Goal: Find specific page/section: Find specific page/section

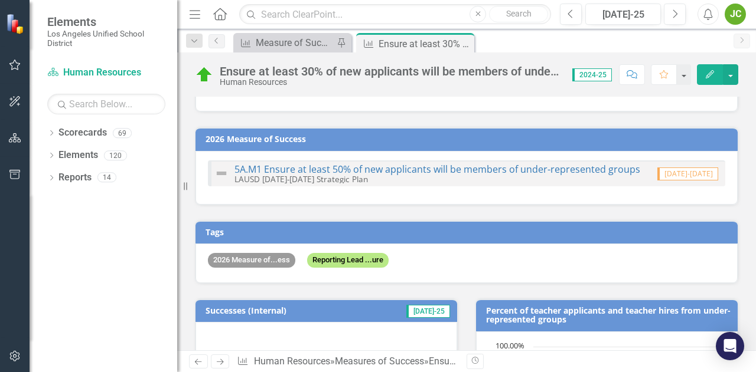
scroll to position [59, 0]
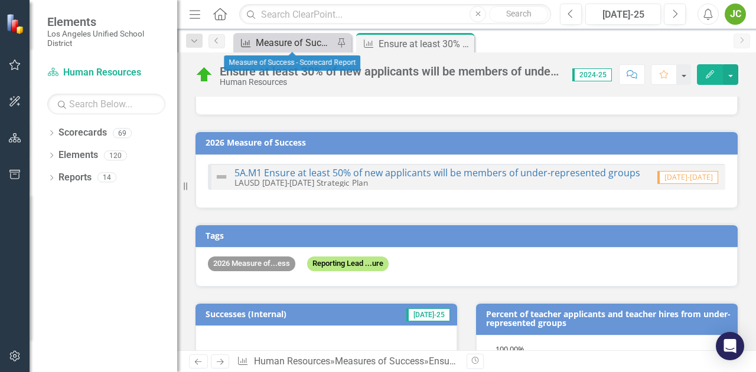
click at [310, 44] on div "Measure of Success - Scorecard Report" at bounding box center [295, 42] width 78 height 15
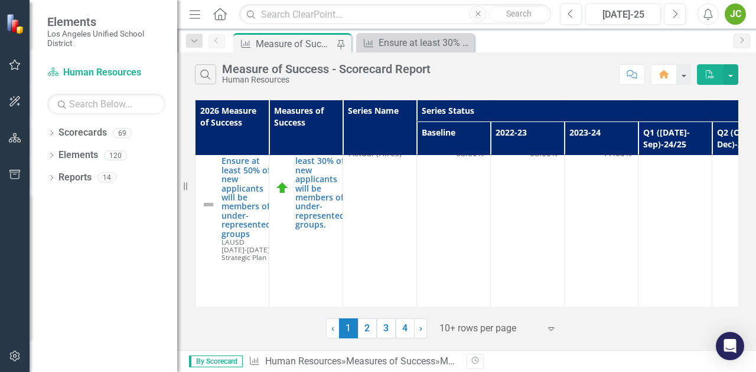
scroll to position [2363, 0]
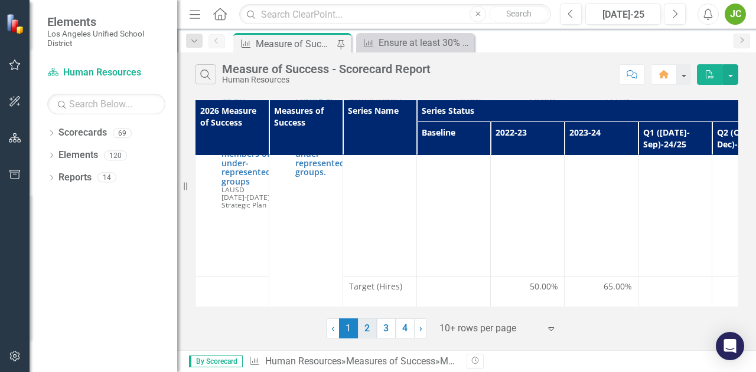
click at [369, 328] on link "2" at bounding box center [367, 329] width 19 height 20
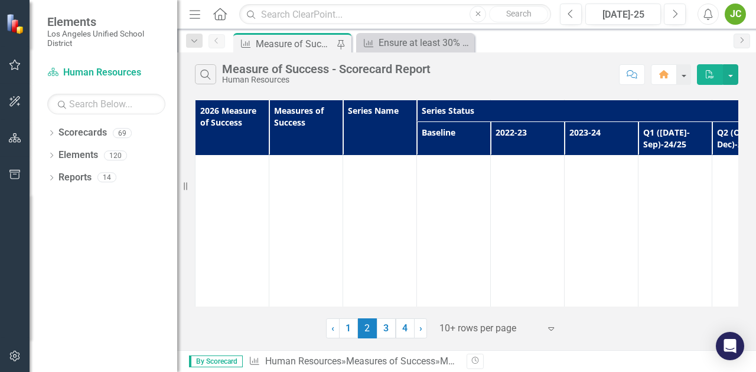
scroll to position [1469, 0]
click at [381, 328] on link "3" at bounding box center [386, 329] width 19 height 20
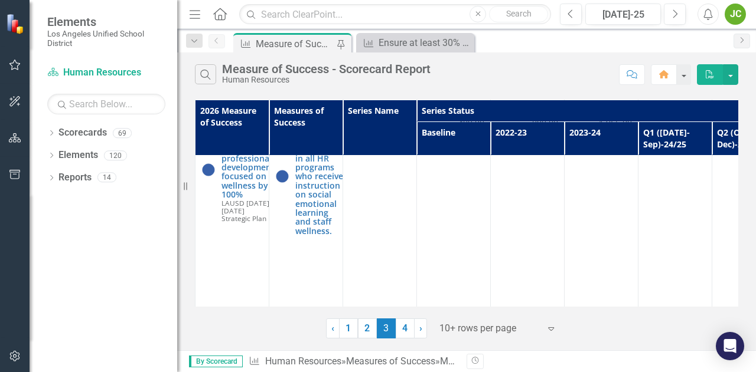
scroll to position [354, 0]
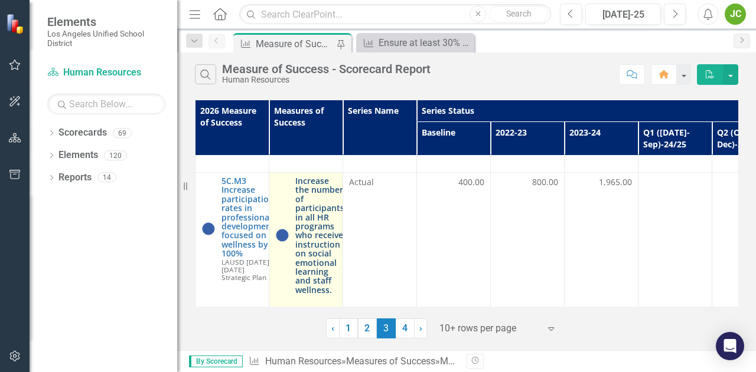
click at [310, 257] on link "Increase the number of participants in all HR programs who receive instruction …" at bounding box center [319, 235] width 49 height 118
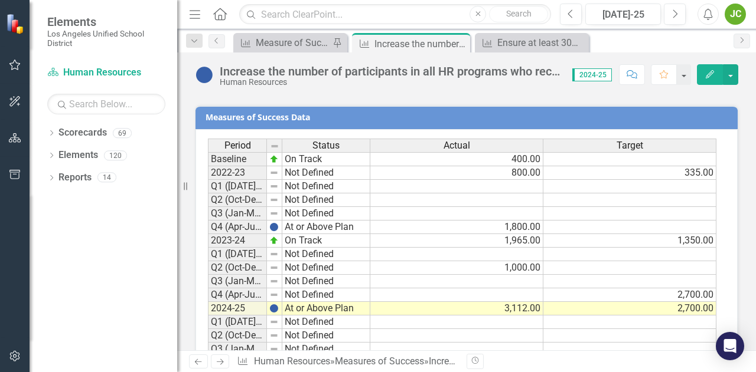
scroll to position [1096, 0]
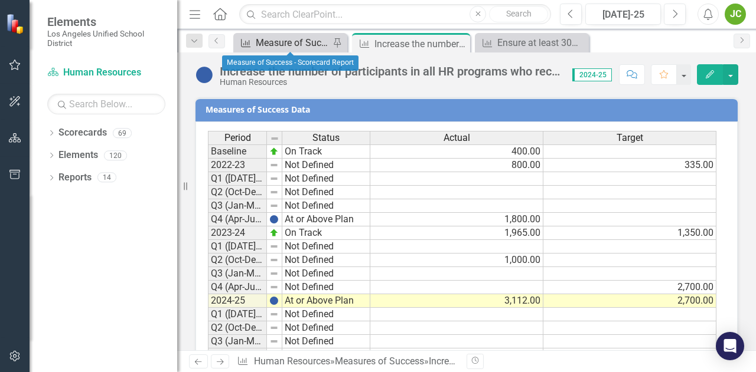
click at [305, 37] on div "Measure of Success - Scorecard Report" at bounding box center [293, 42] width 74 height 15
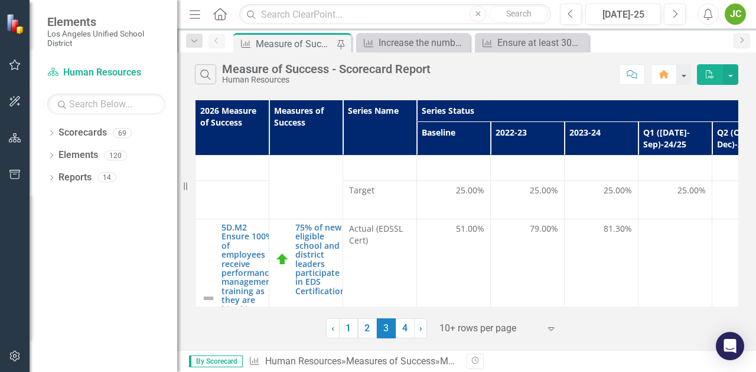
scroll to position [1299, 0]
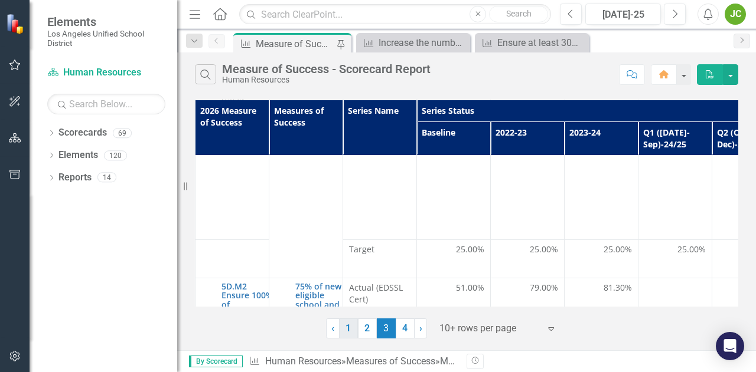
click at [345, 325] on link "1" at bounding box center [348, 329] width 19 height 20
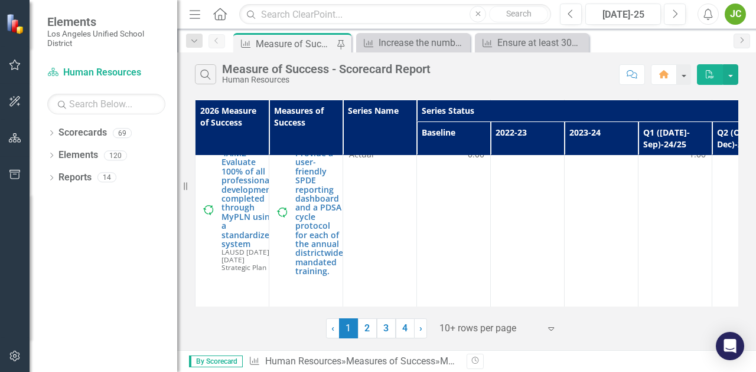
scroll to position [1181, 0]
